Goal: Find specific page/section: Find specific page/section

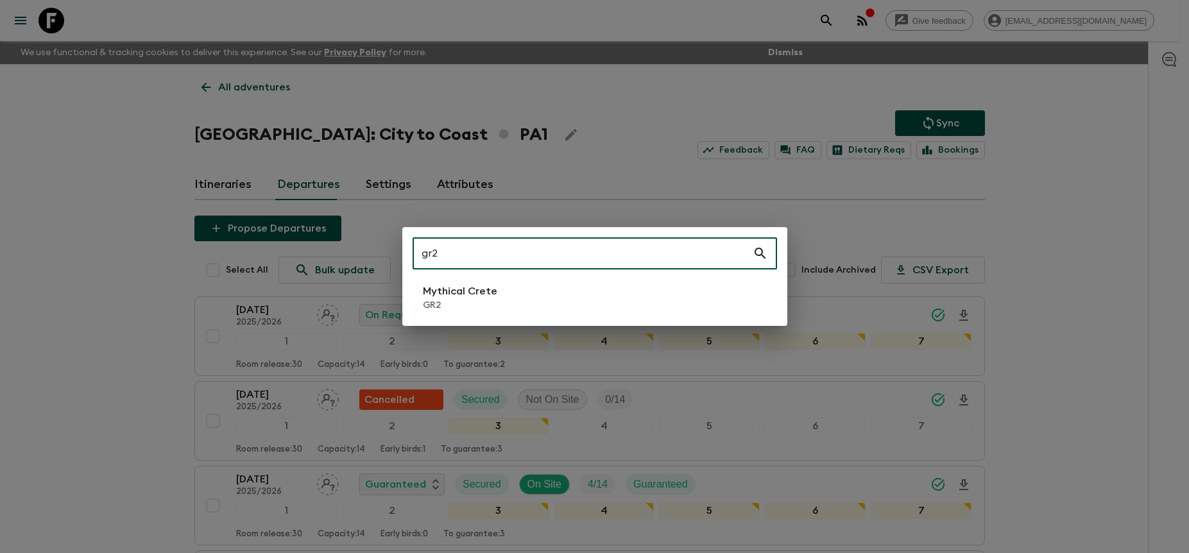
type input "gr2"
click at [545, 294] on li "Mythical Crete GR2" at bounding box center [595, 298] width 364 height 36
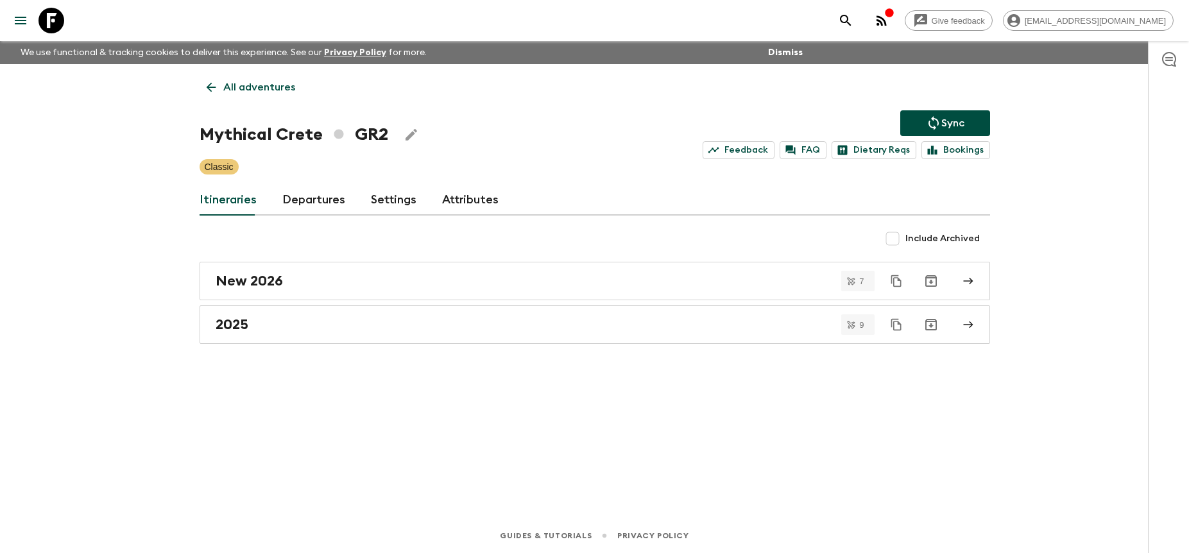
click at [319, 210] on link "Departures" at bounding box center [313, 200] width 63 height 31
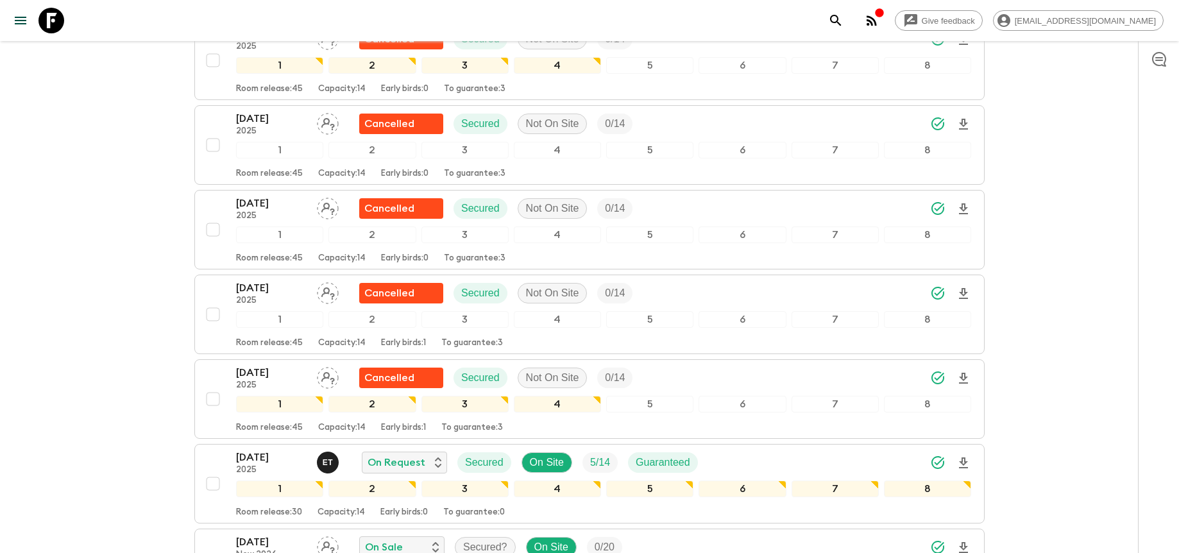
scroll to position [600, 0]
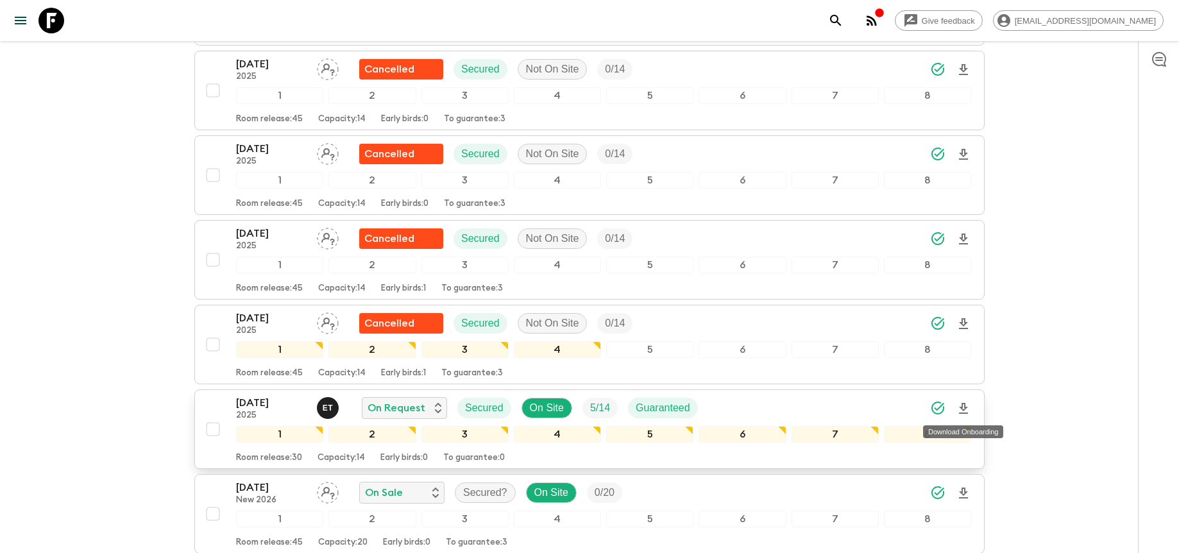
click at [962, 405] on icon "Download Onboarding" at bounding box center [963, 408] width 9 height 11
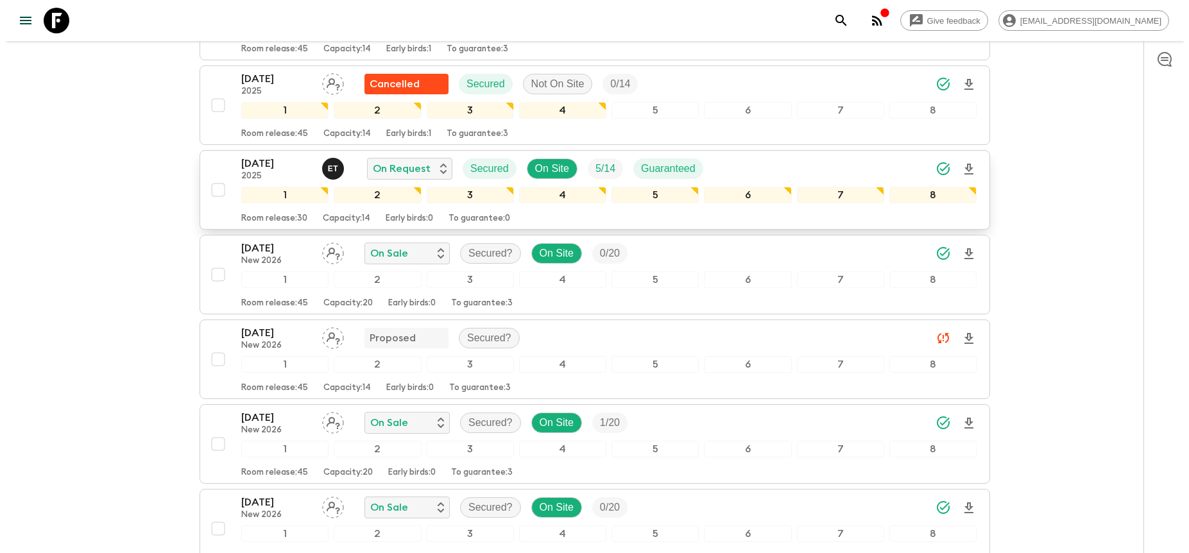
scroll to position [737, 0]
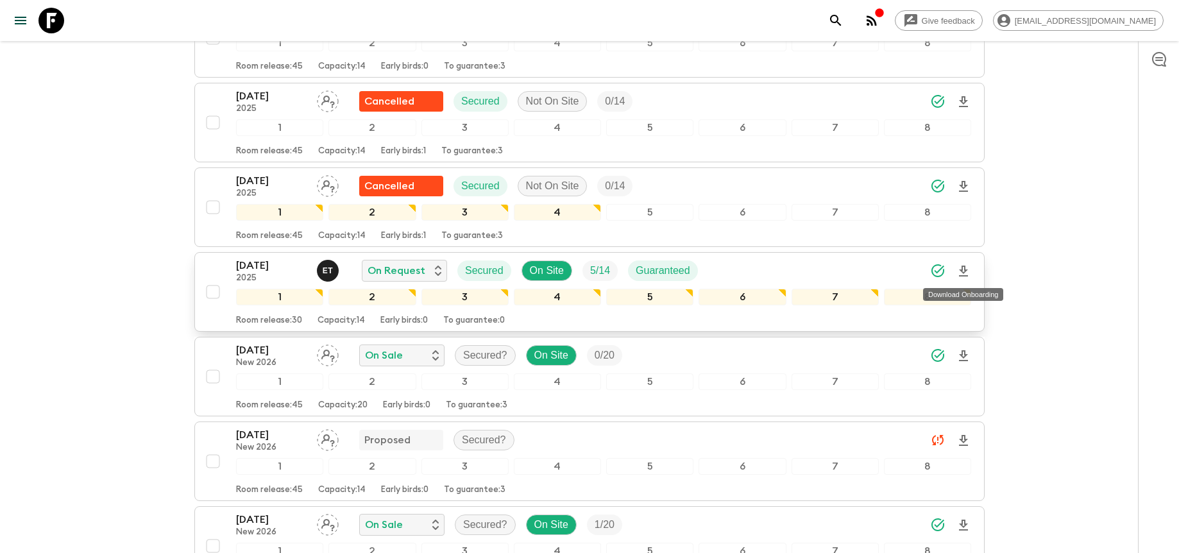
click at [965, 272] on icon "Download Onboarding" at bounding box center [963, 271] width 15 height 15
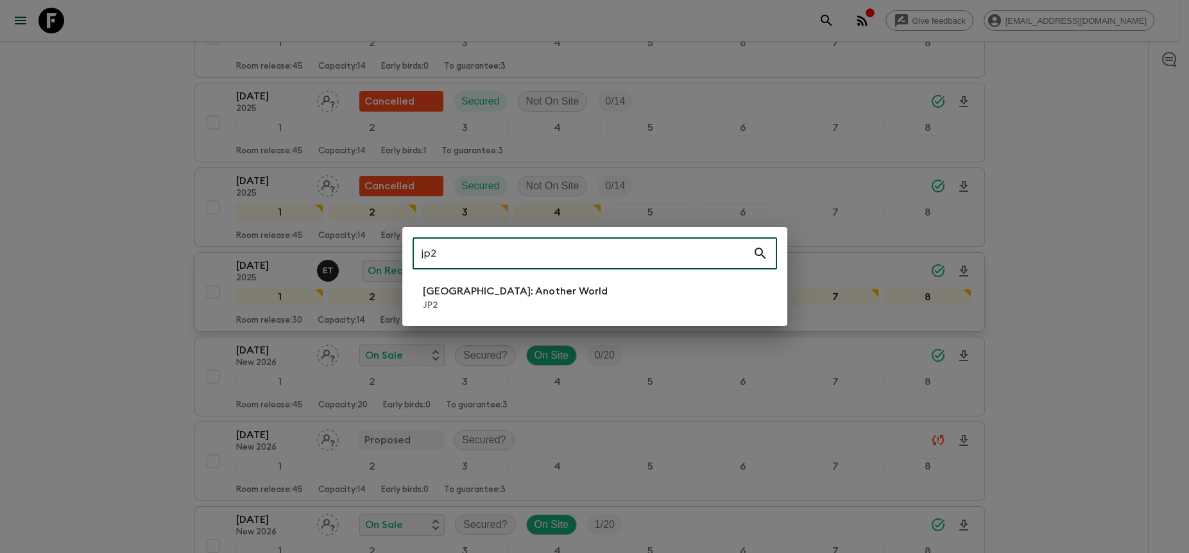
type input "jp2"
click at [660, 300] on li "[GEOGRAPHIC_DATA]: Another World JP2" at bounding box center [595, 298] width 364 height 36
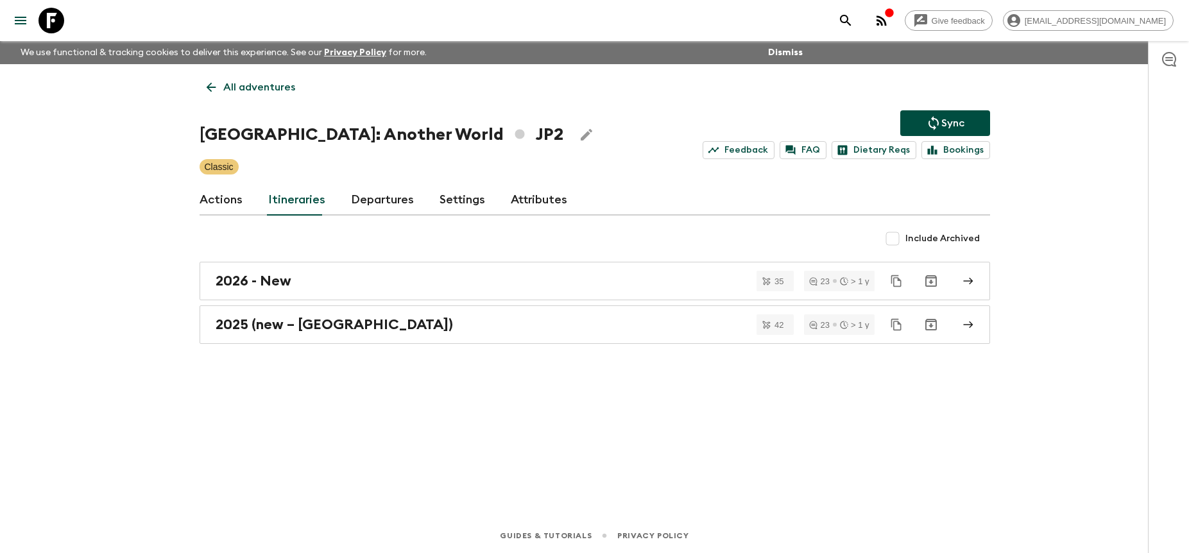
click at [379, 194] on link "Departures" at bounding box center [382, 200] width 63 height 31
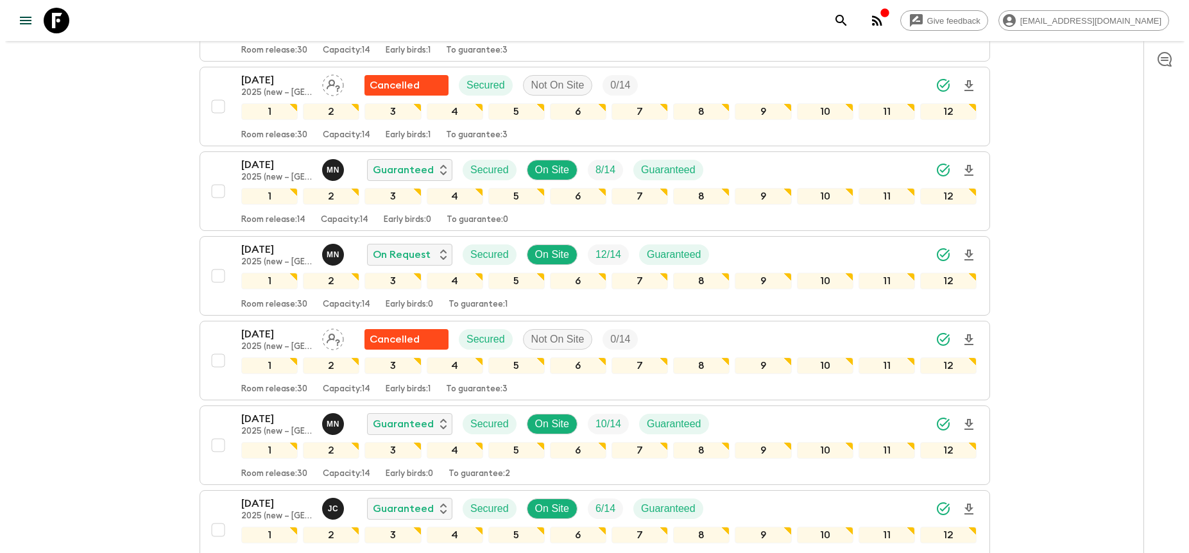
scroll to position [2303, 0]
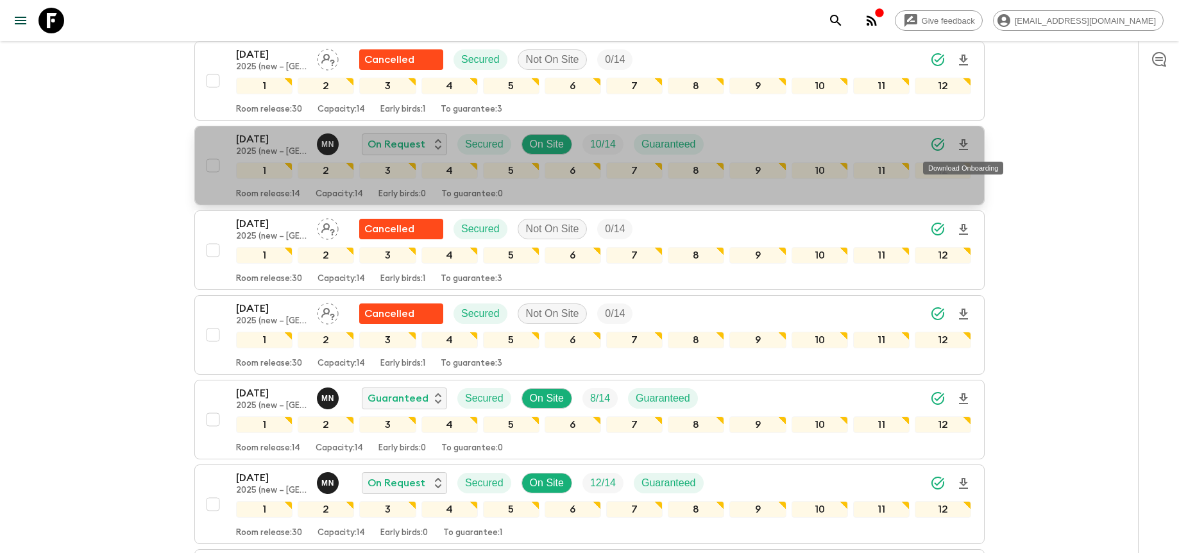
click at [967, 145] on icon "Download Onboarding" at bounding box center [963, 144] width 15 height 15
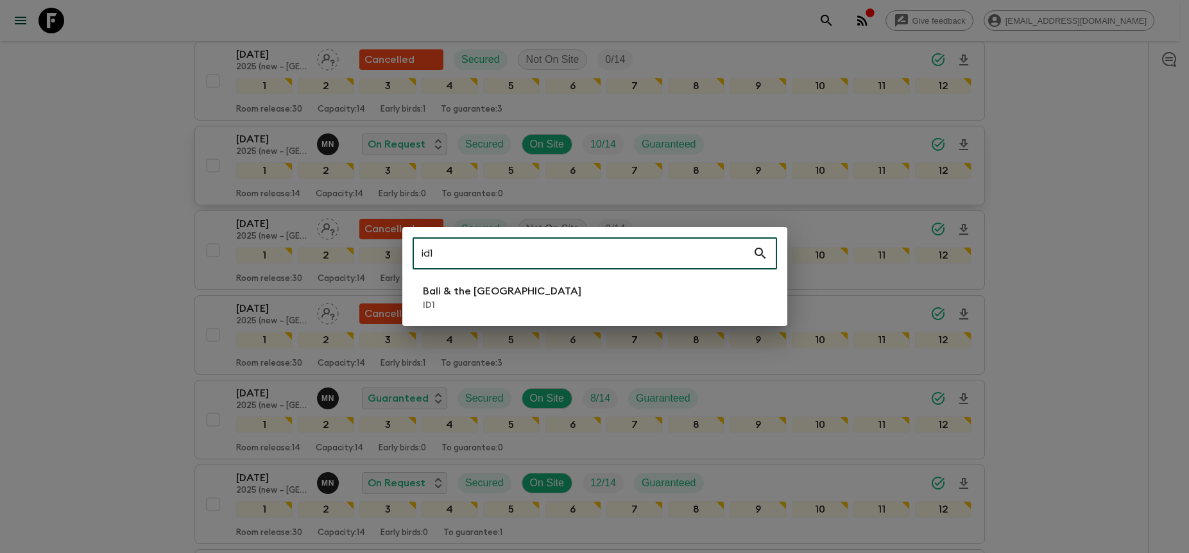
type input "id1"
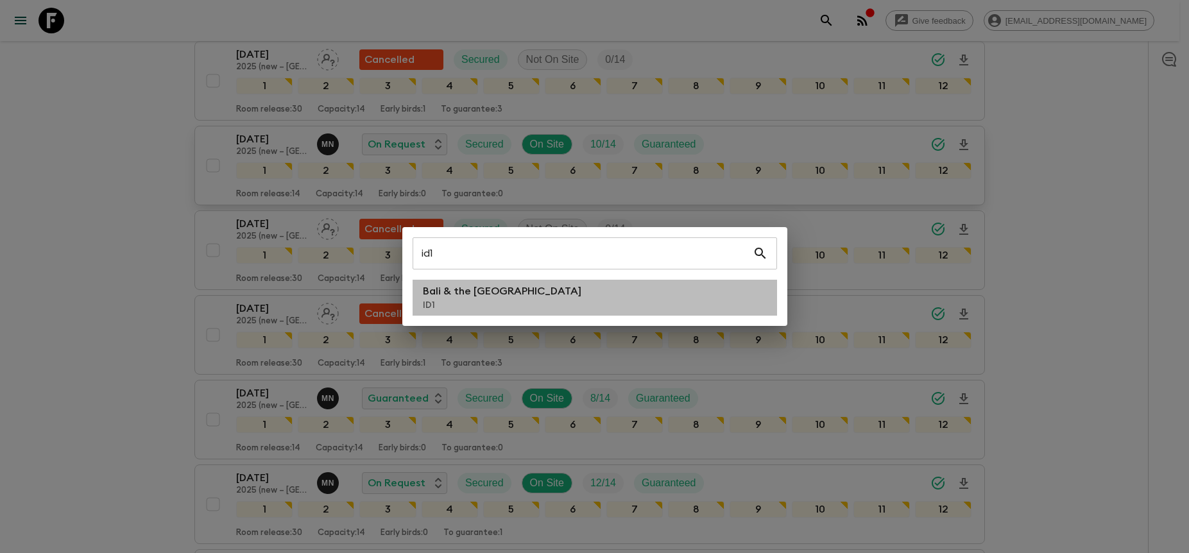
click at [751, 303] on li "Bali & the [GEOGRAPHIC_DATA] ID1" at bounding box center [595, 298] width 364 height 36
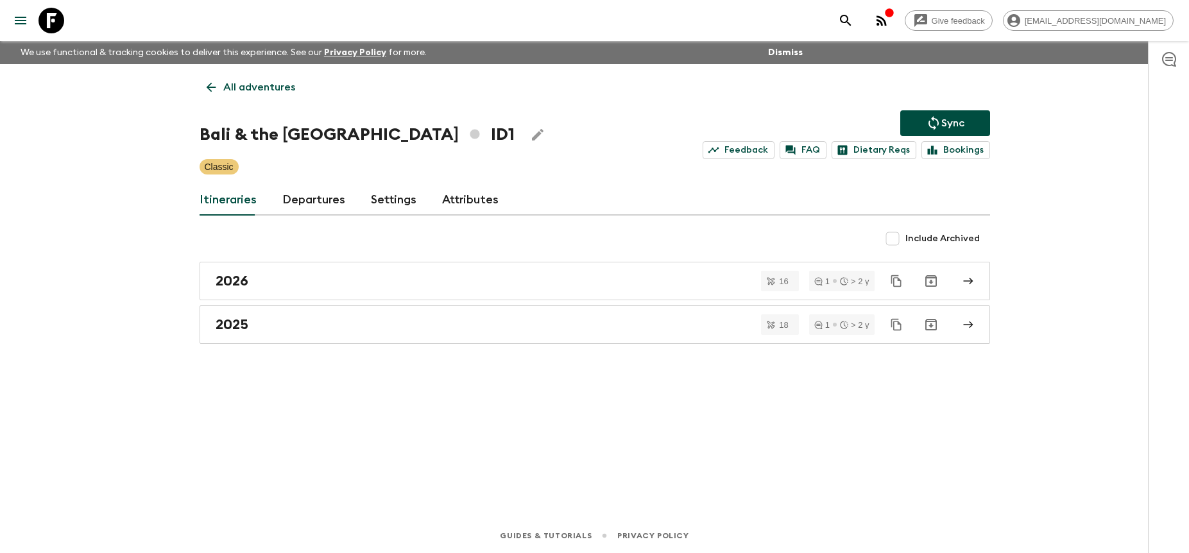
click at [337, 205] on link "Departures" at bounding box center [313, 200] width 63 height 31
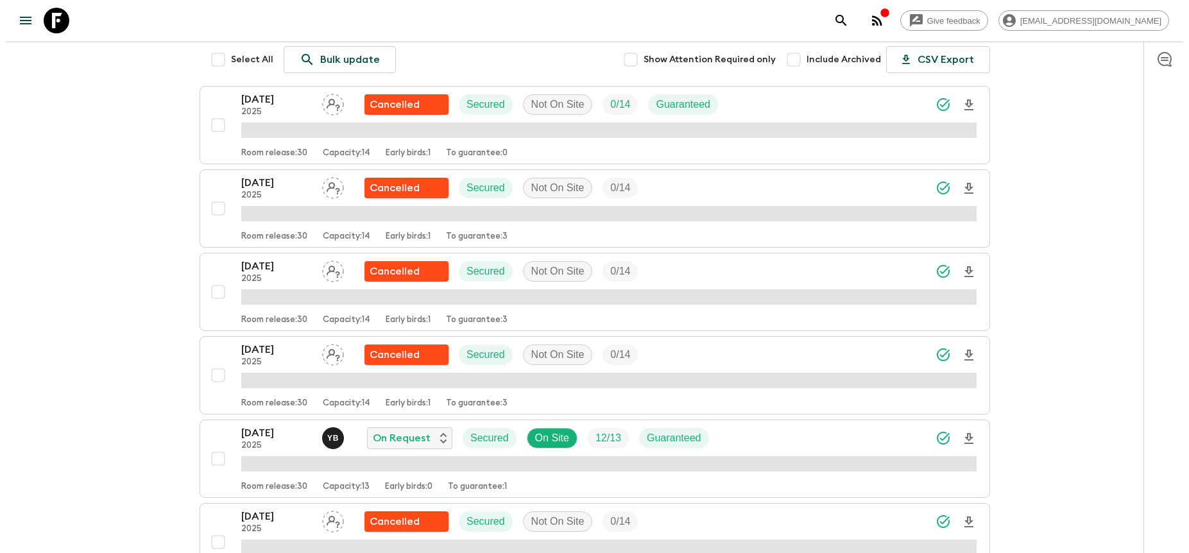
scroll to position [230, 0]
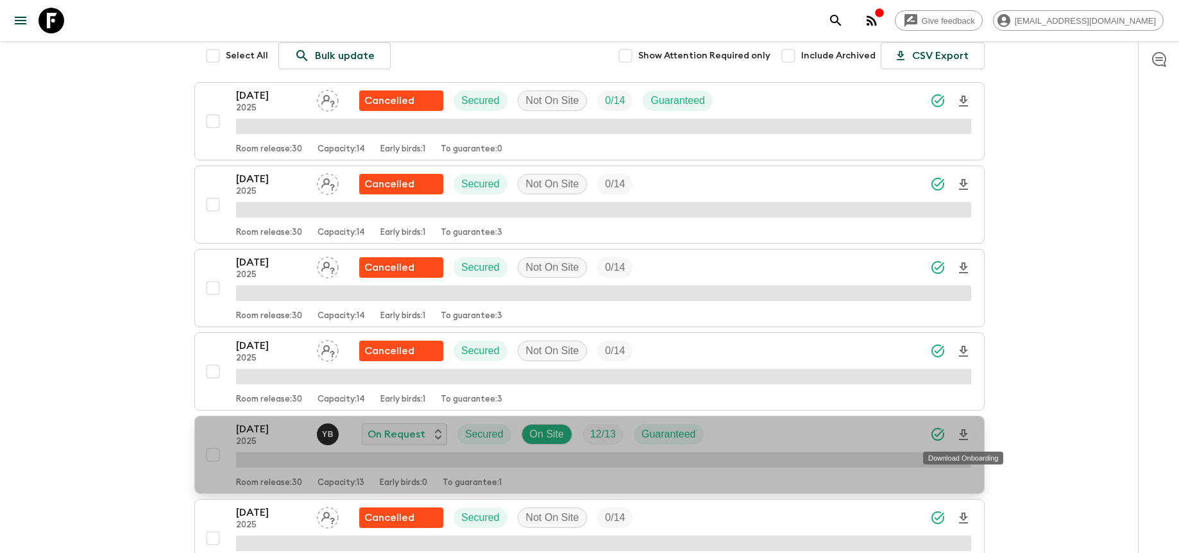
click at [963, 434] on icon "Download Onboarding" at bounding box center [963, 434] width 15 height 15
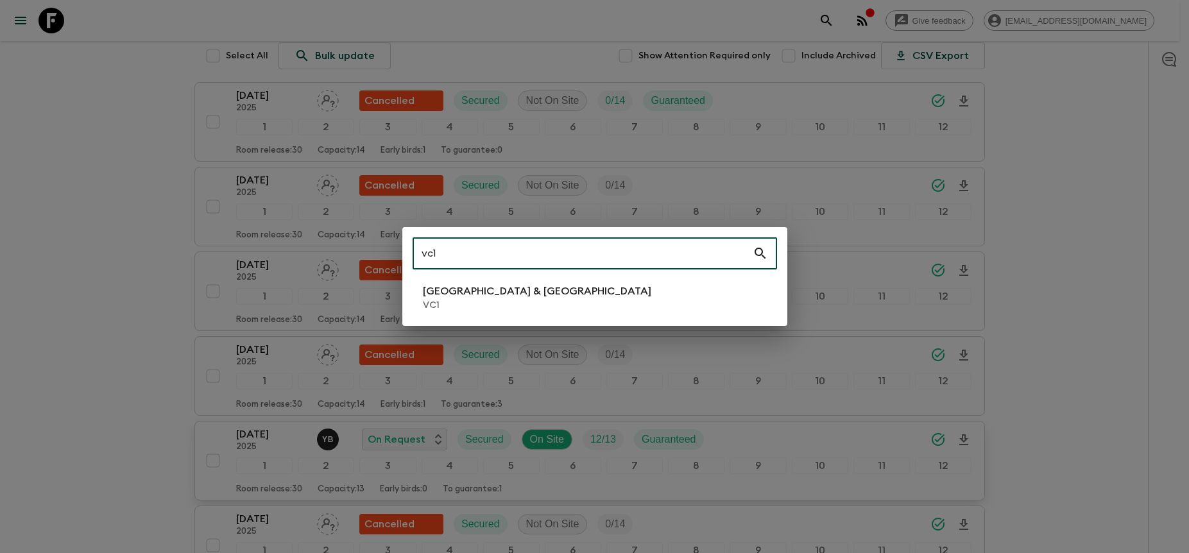
type input "vc1"
click at [553, 281] on li "Vietnam & Cambodia VC1" at bounding box center [595, 298] width 364 height 36
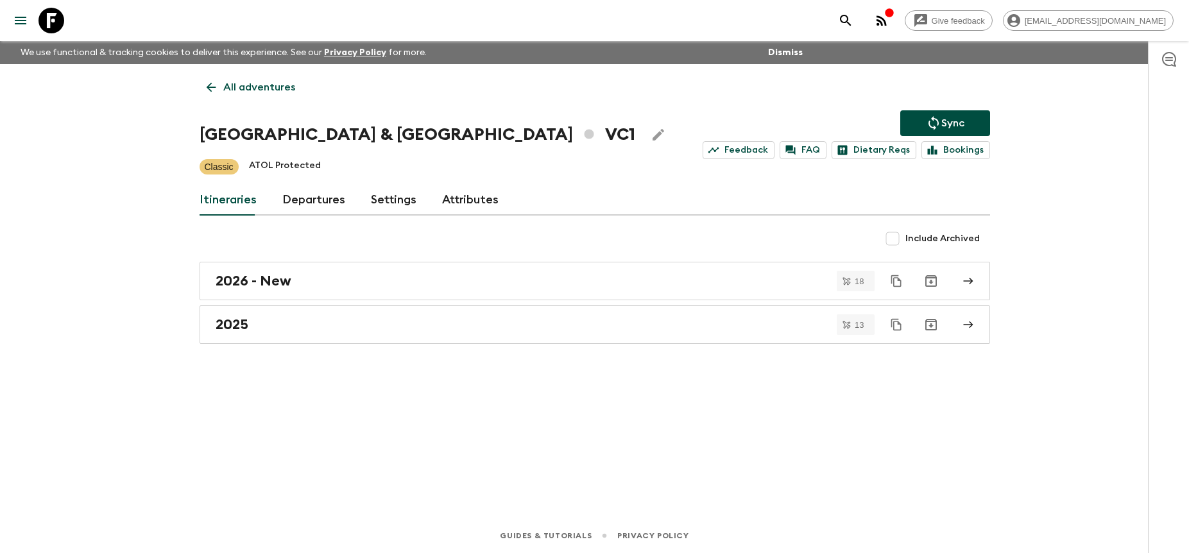
click at [327, 209] on link "Departures" at bounding box center [313, 200] width 63 height 31
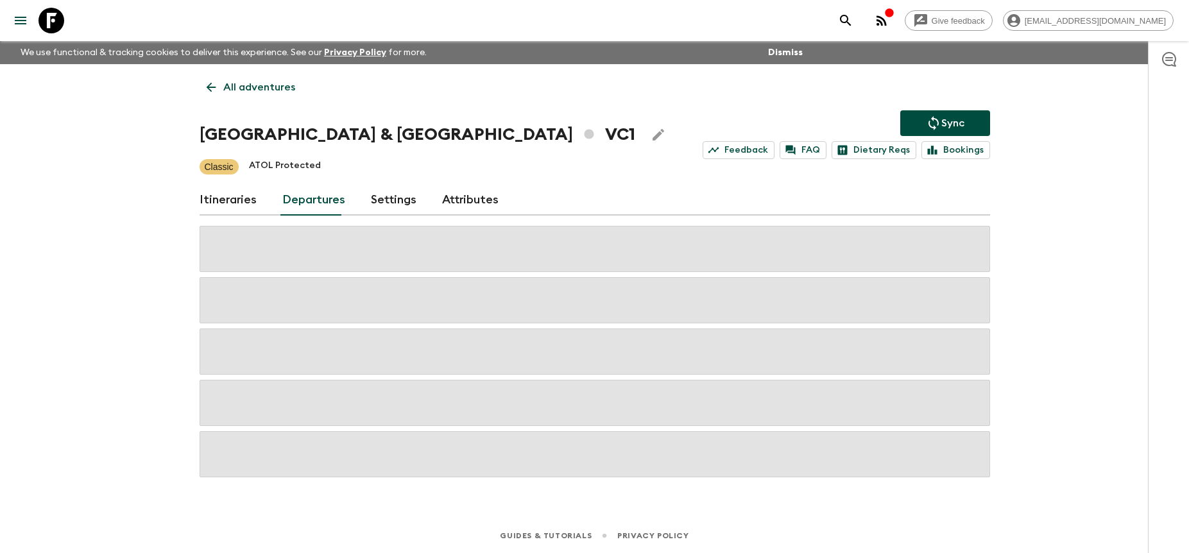
click at [1095, 210] on div "Give feedback [PERSON_NAME][EMAIL_ADDRESS][DOMAIN_NAME] We use functional & tra…" at bounding box center [594, 276] width 1189 height 553
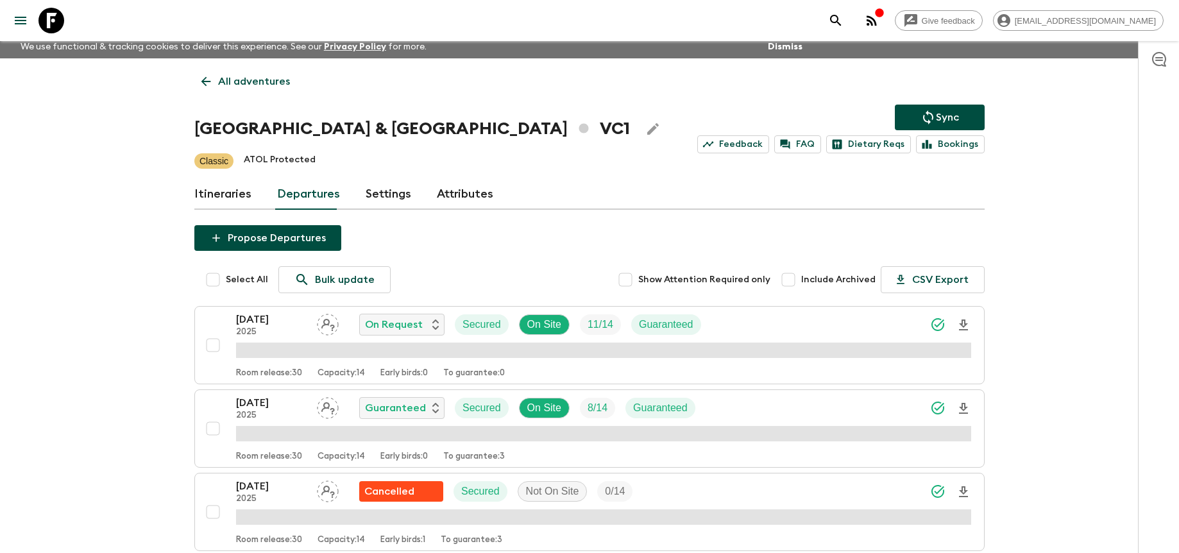
scroll to position [8, 0]
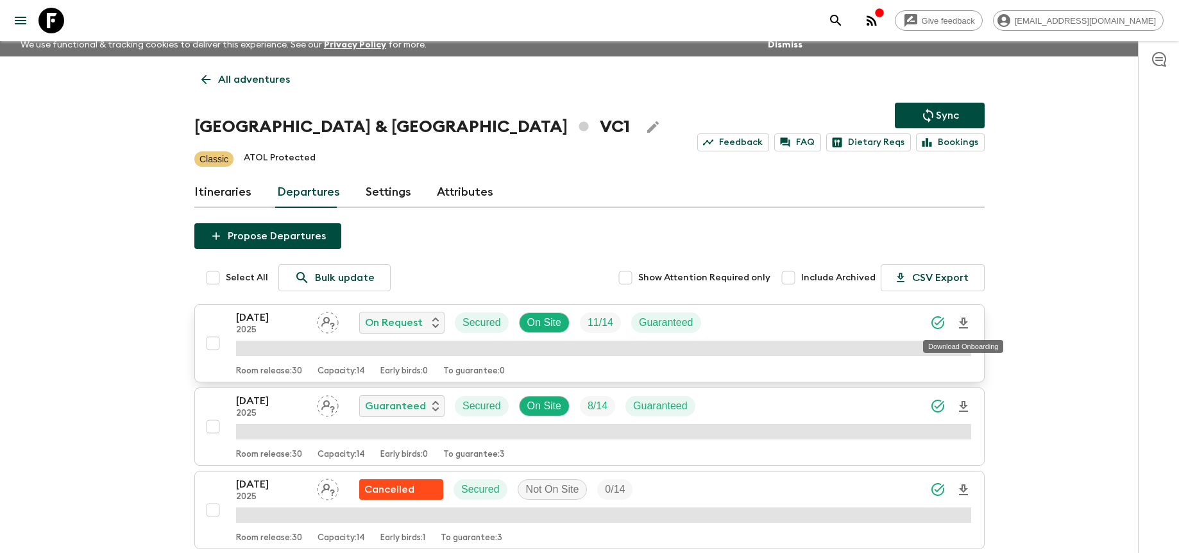
click at [965, 321] on icon "Download Onboarding" at bounding box center [963, 323] width 9 height 11
